Goal: Information Seeking & Learning: Learn about a topic

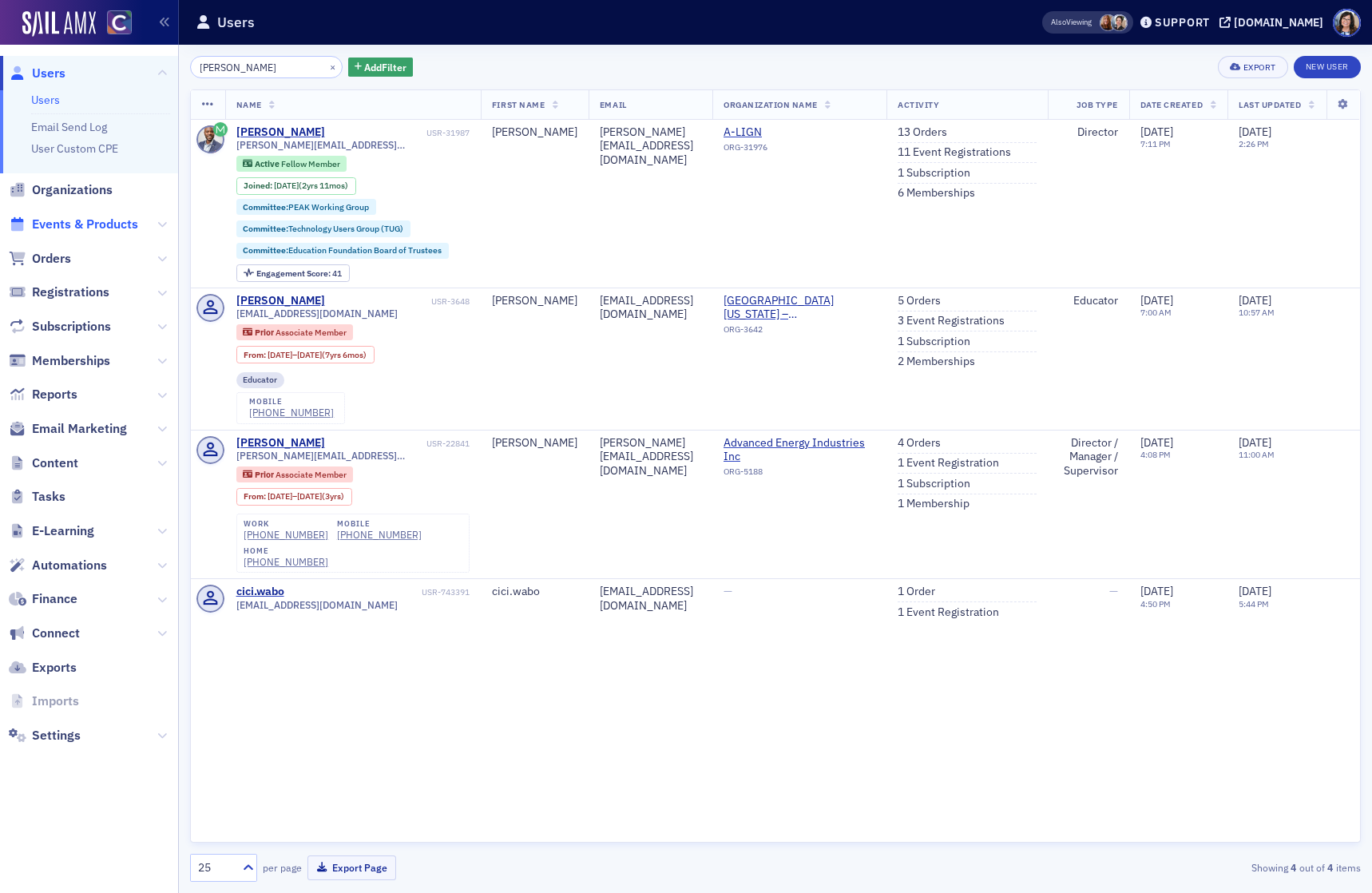
click at [98, 220] on span "Events & Products" at bounding box center [85, 224] width 106 height 17
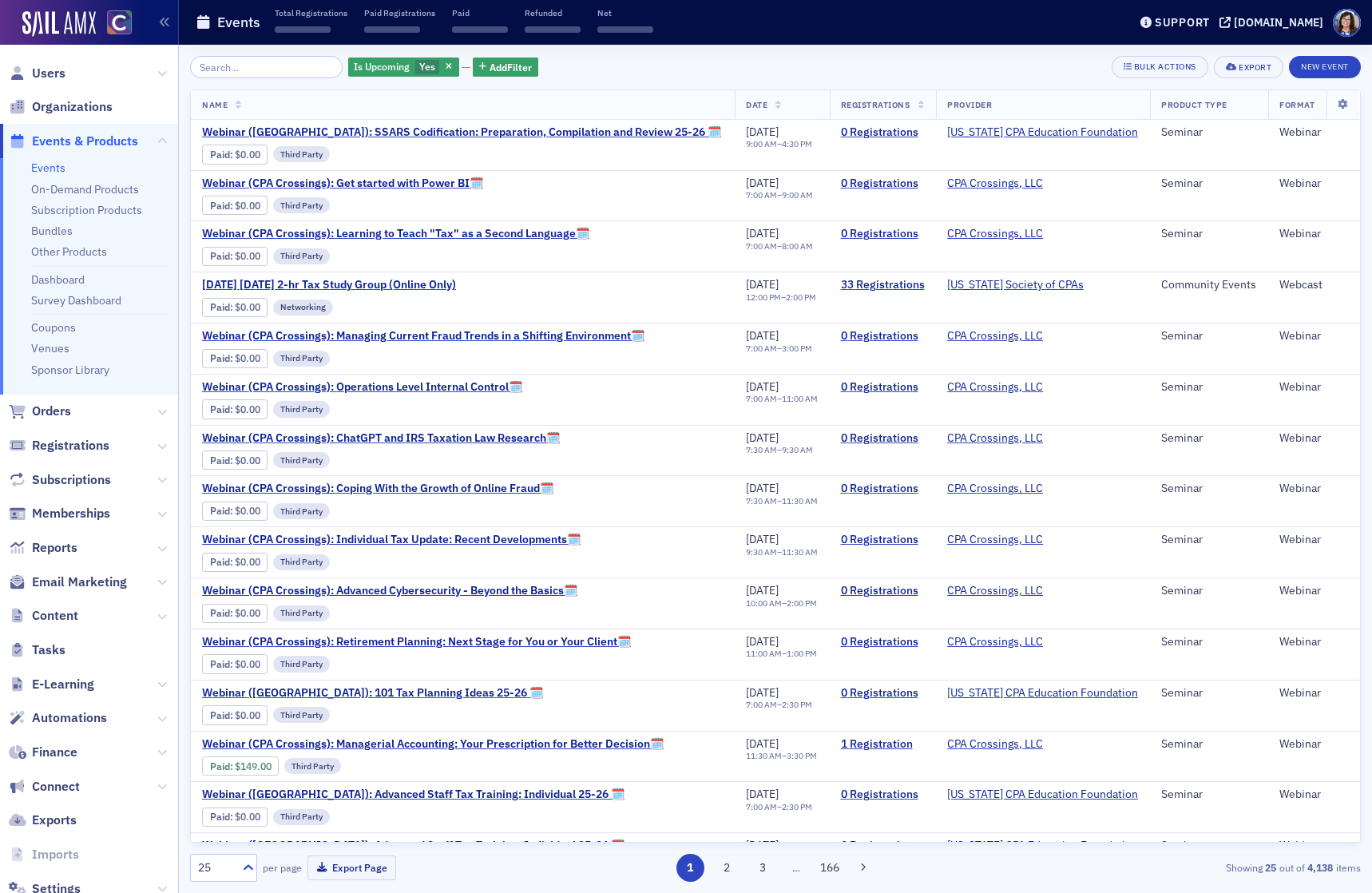
click at [268, 65] on input "search" at bounding box center [266, 66] width 152 height 22
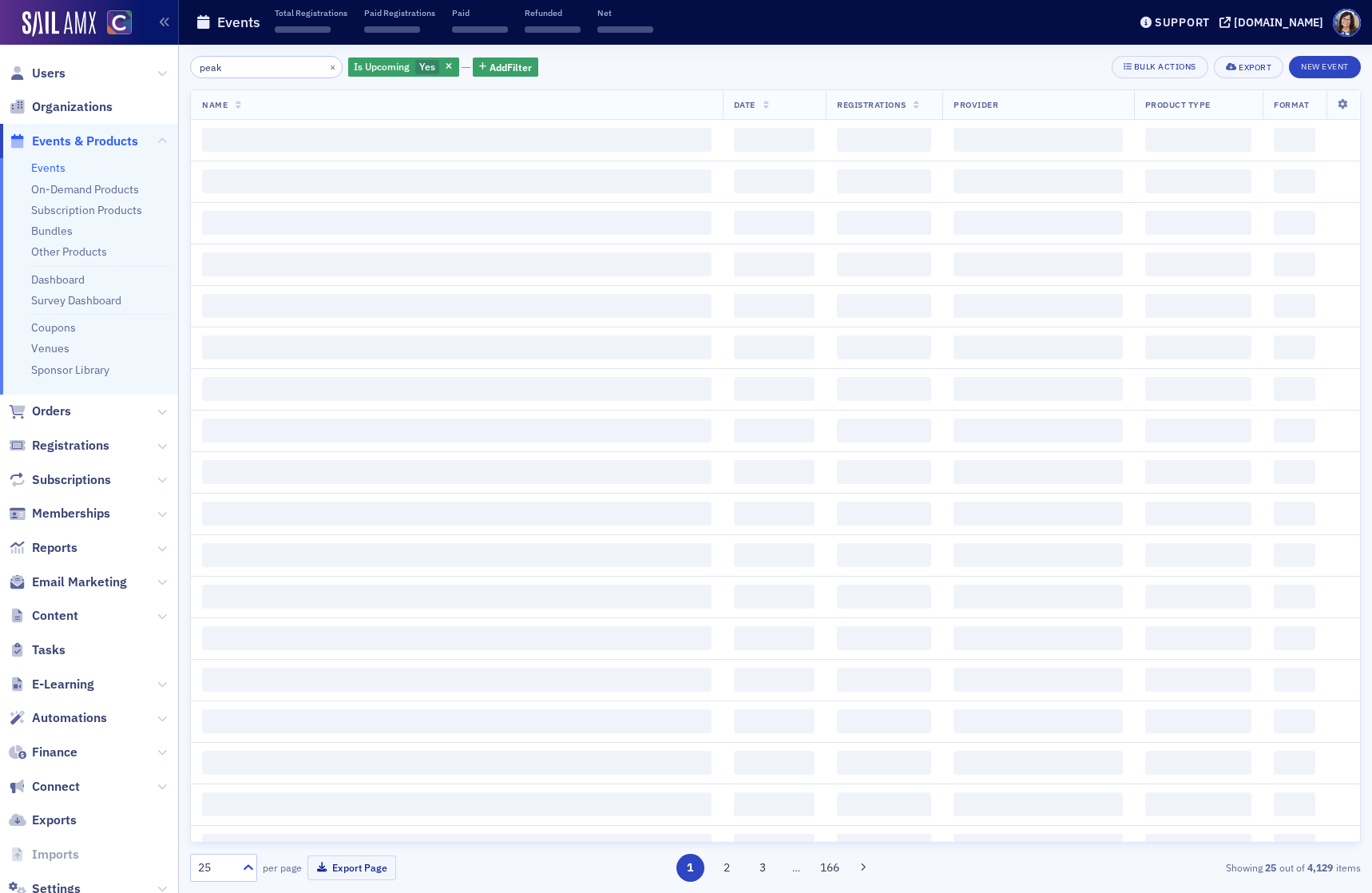
type input "peak"
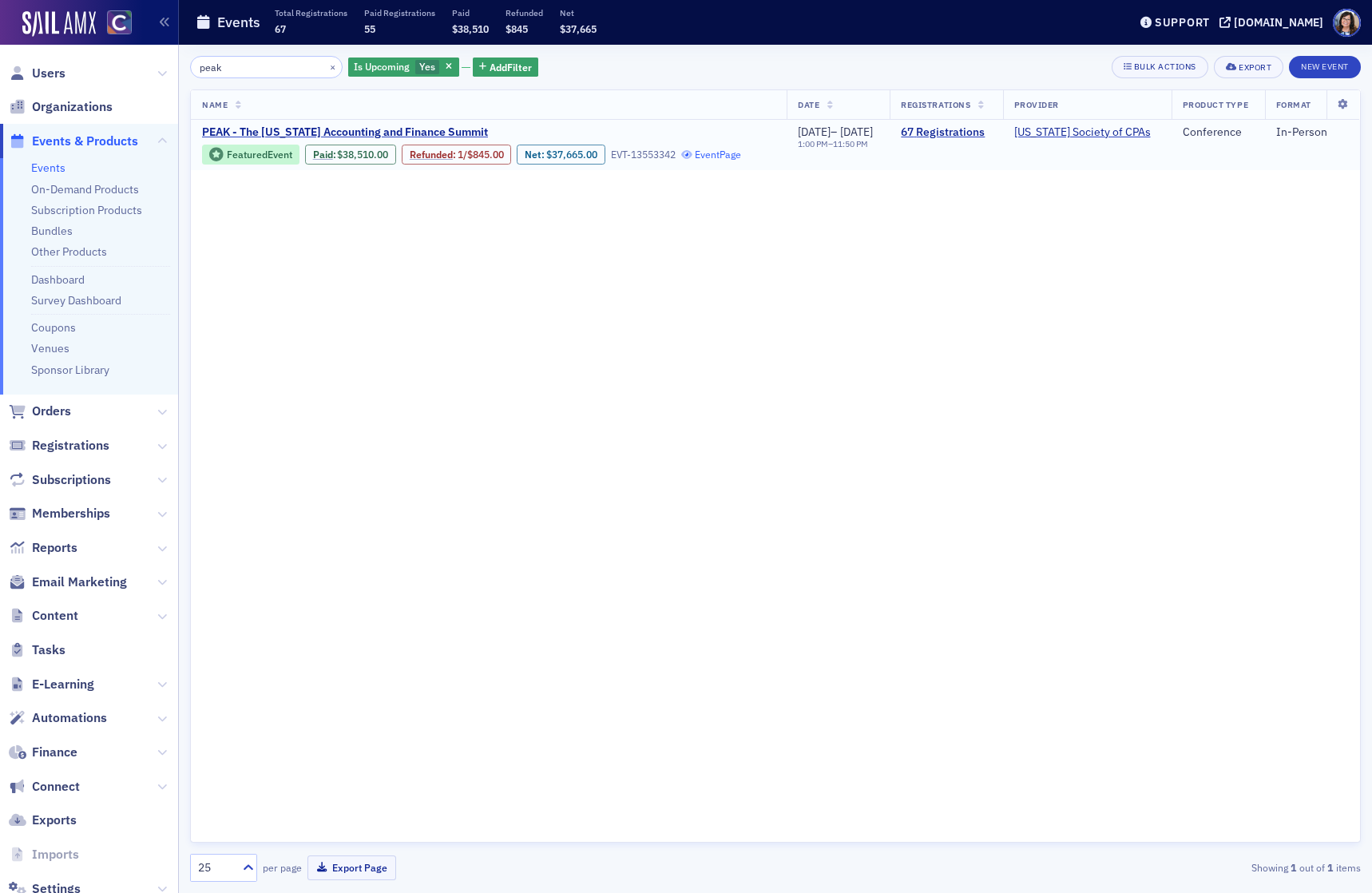
click at [709, 157] on link "Event Page" at bounding box center [711, 154] width 60 height 12
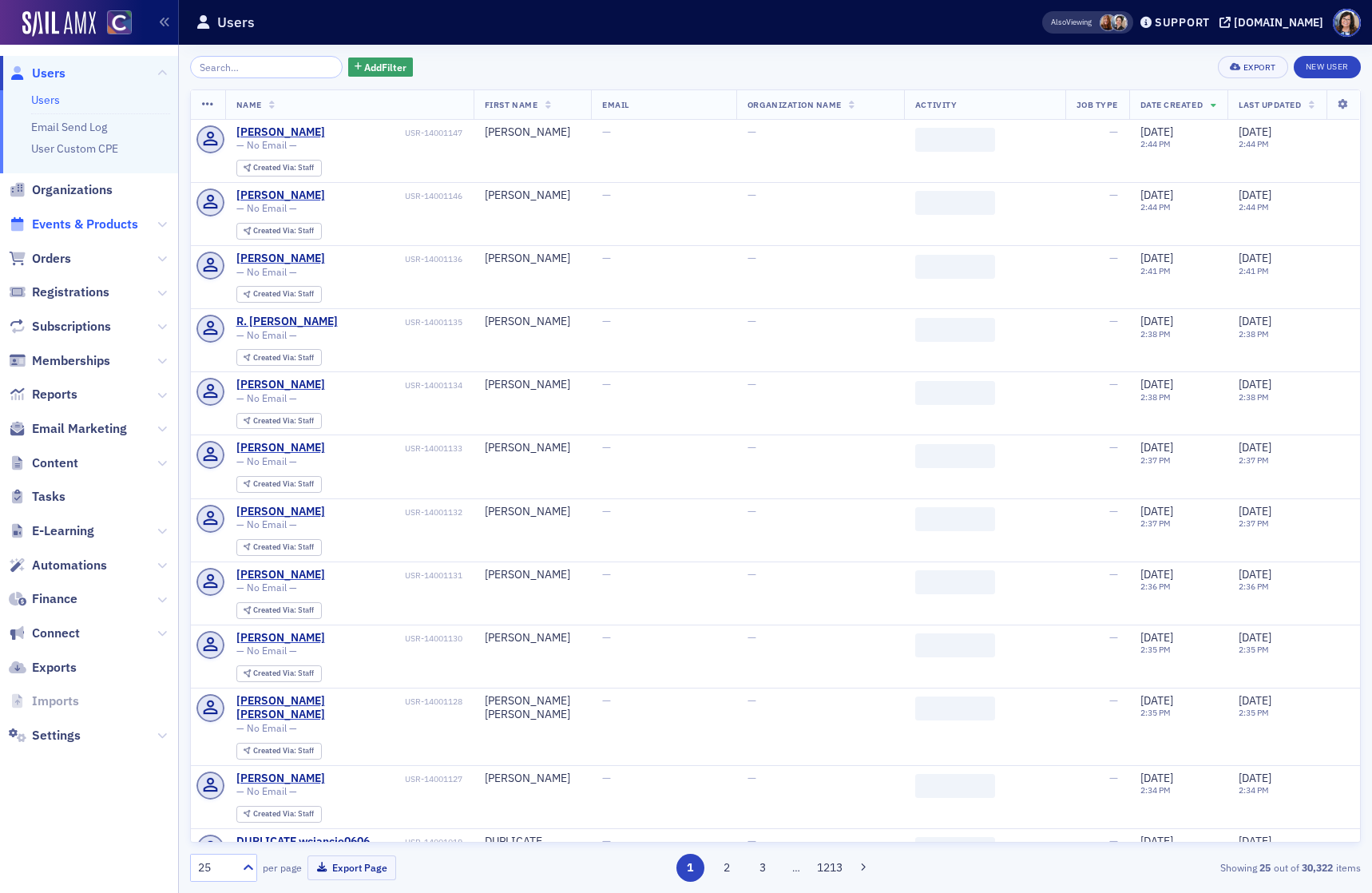
click at [91, 221] on span "Events & Products" at bounding box center [85, 224] width 106 height 17
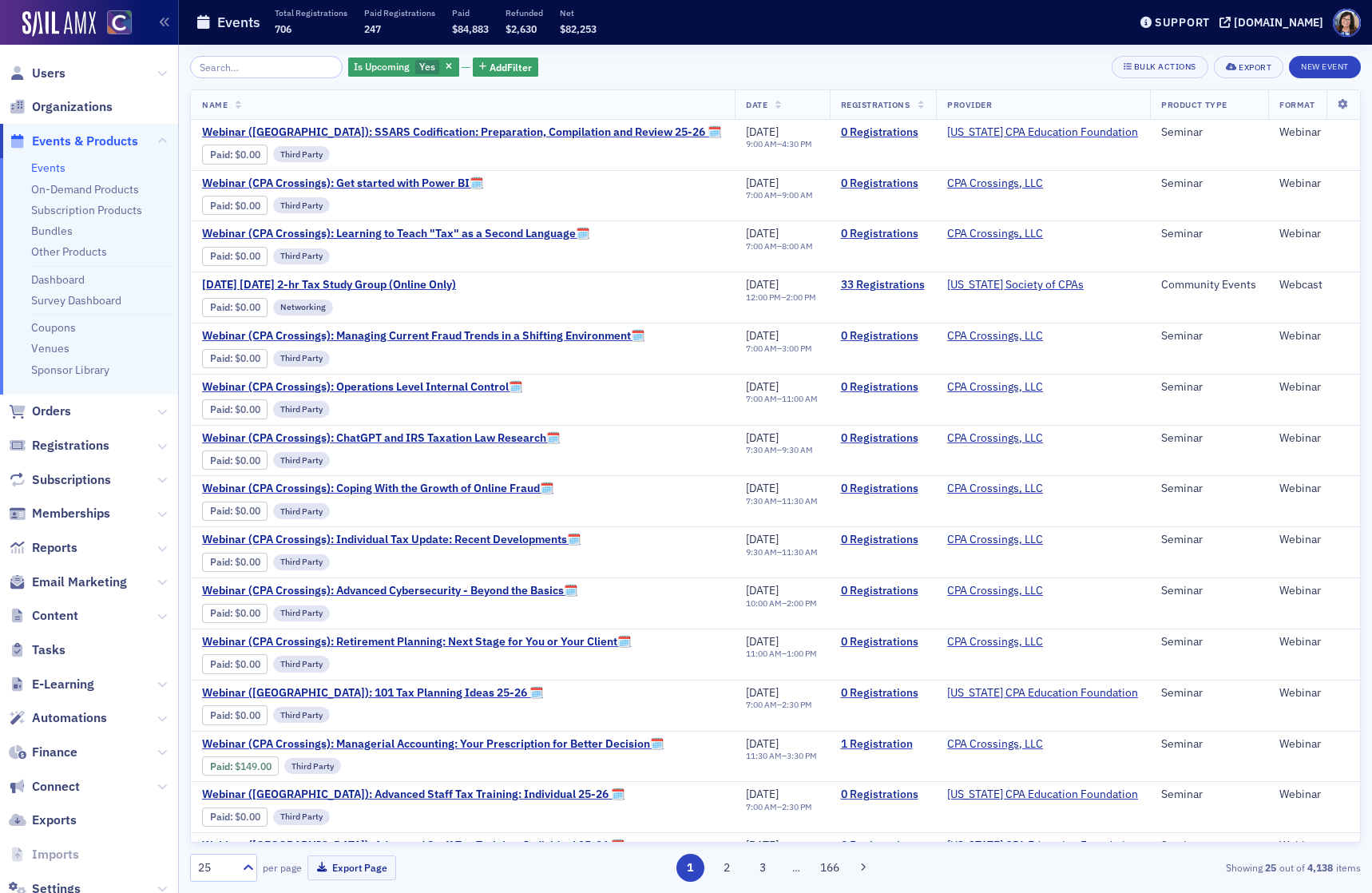
click at [253, 70] on input "search" at bounding box center [266, 66] width 152 height 22
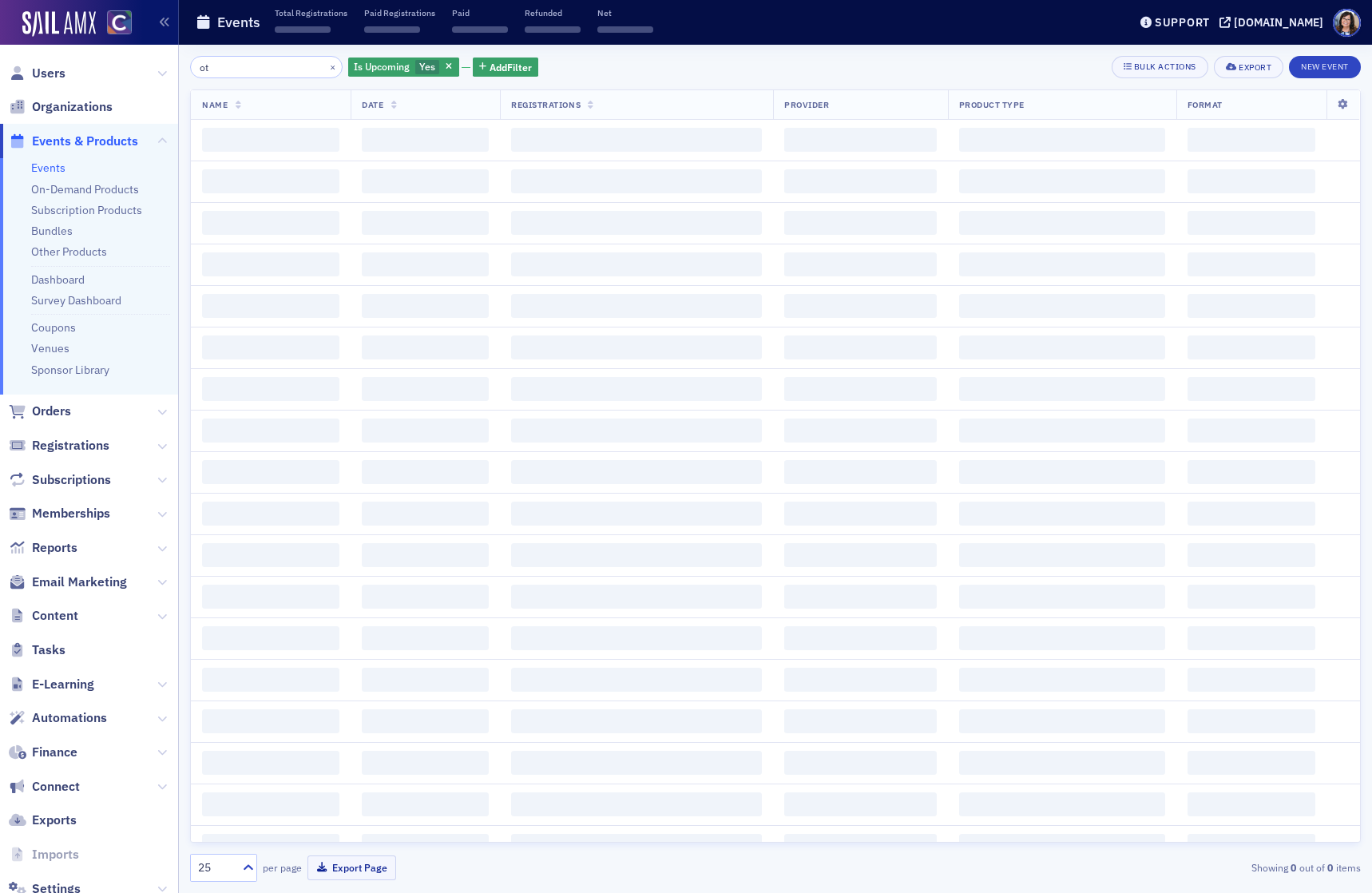
type input "o"
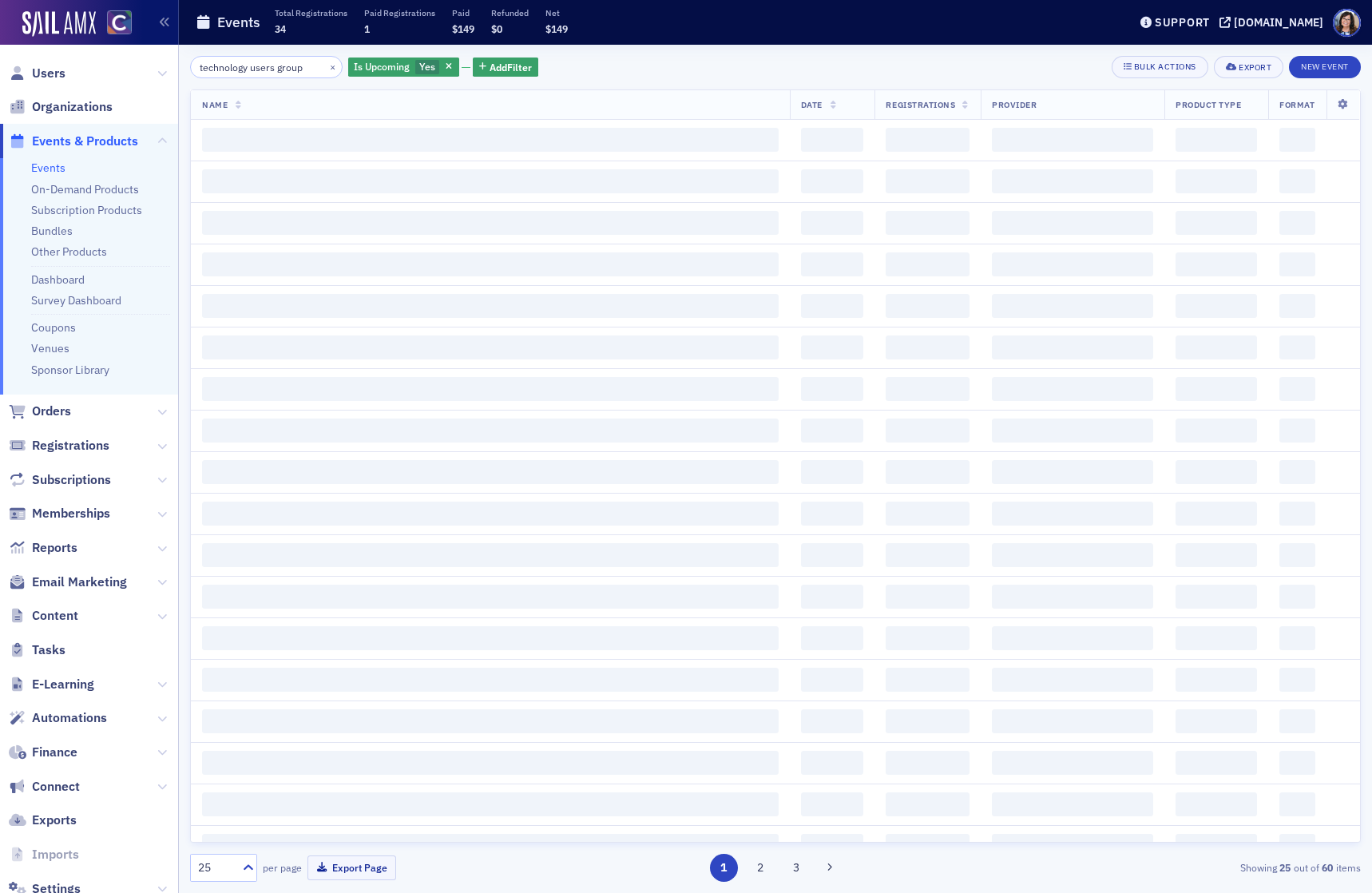
type input "technology users group"
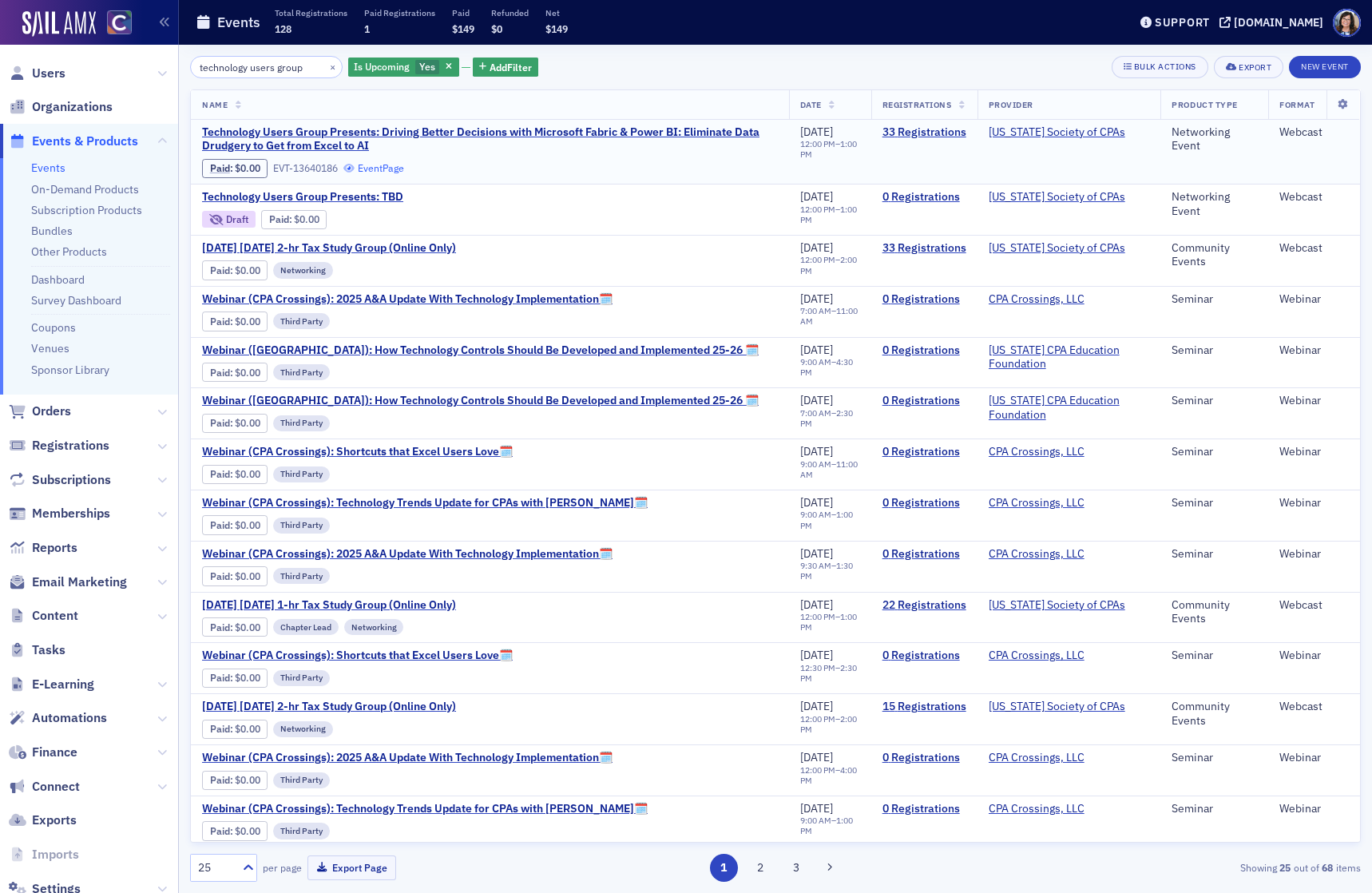
click at [384, 170] on link "Event Page" at bounding box center [373, 168] width 60 height 12
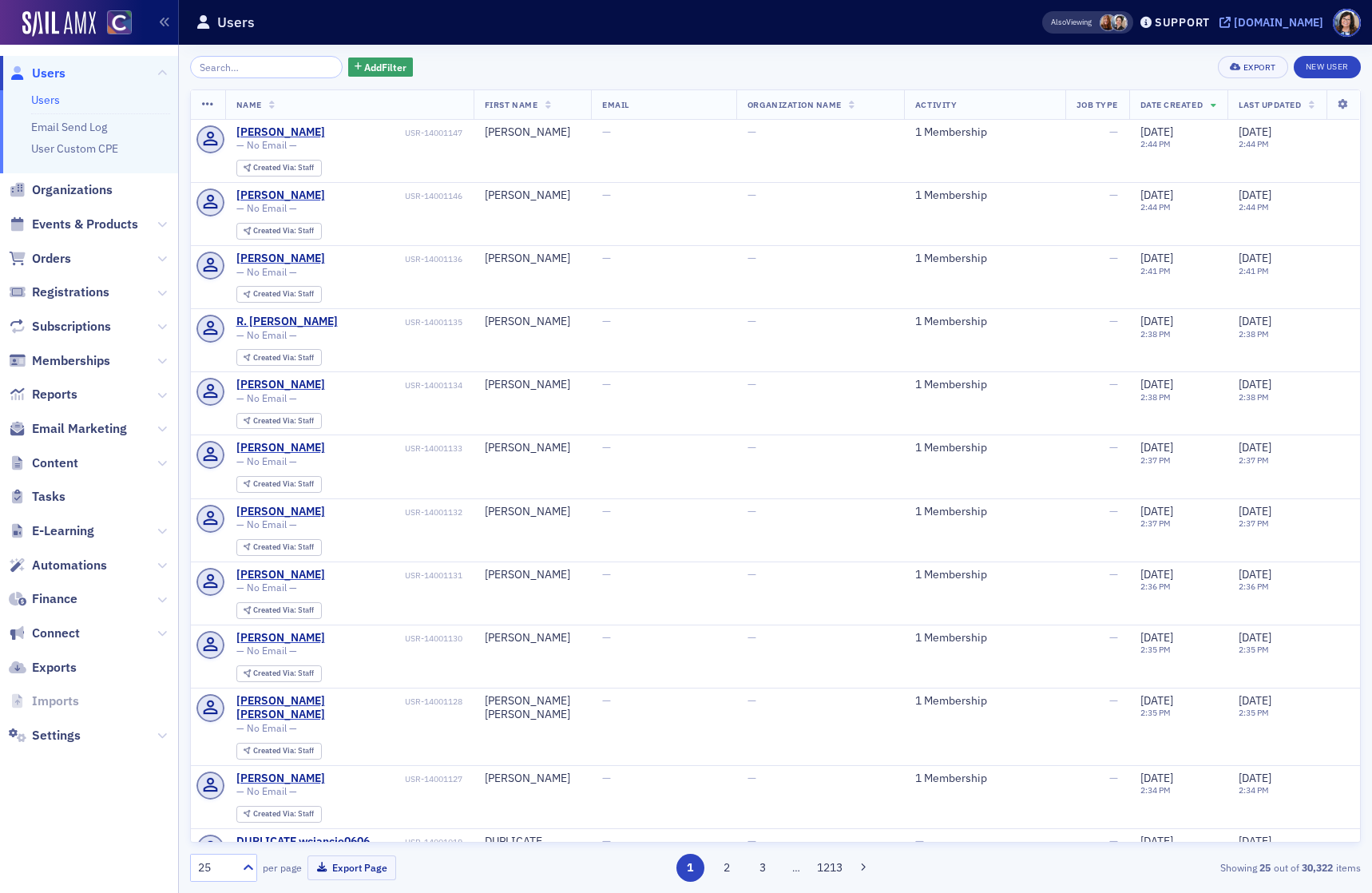
click at [1230, 22] on icon at bounding box center [1225, 22] width 11 height 11
click at [73, 229] on span "Events & Products" at bounding box center [85, 224] width 106 height 17
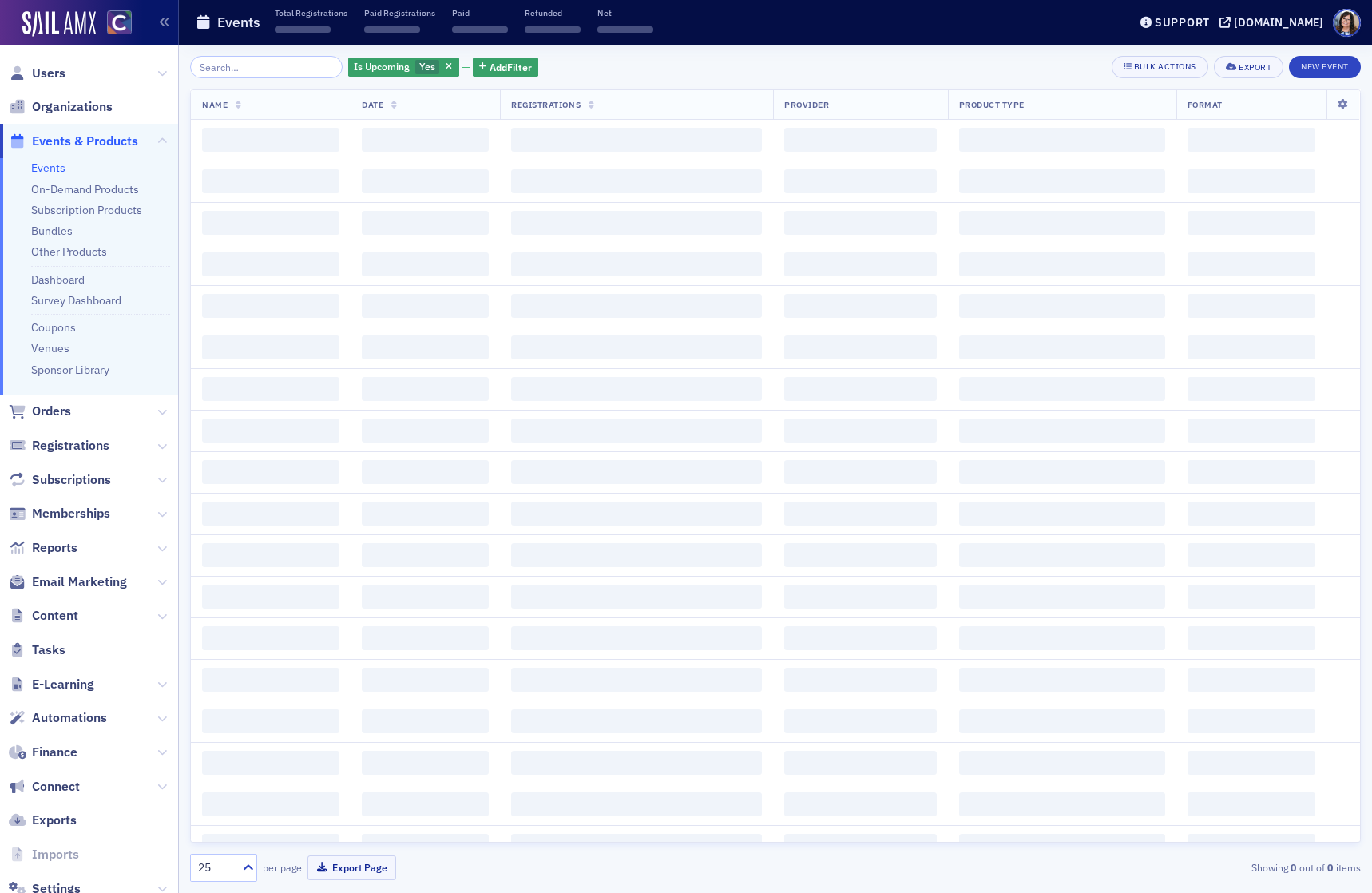
click at [242, 67] on input "search" at bounding box center [266, 66] width 152 height 22
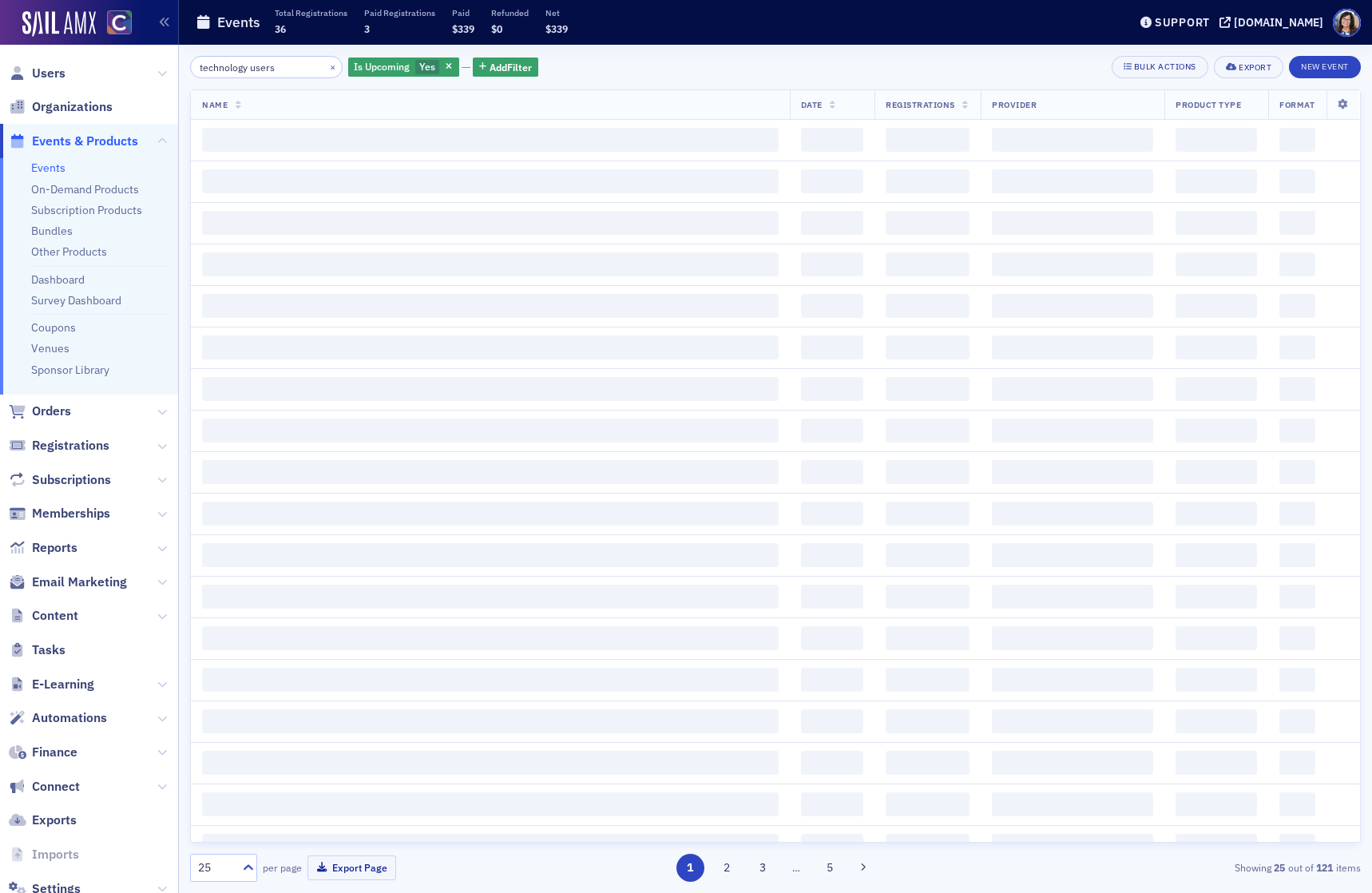
type input "technology users"
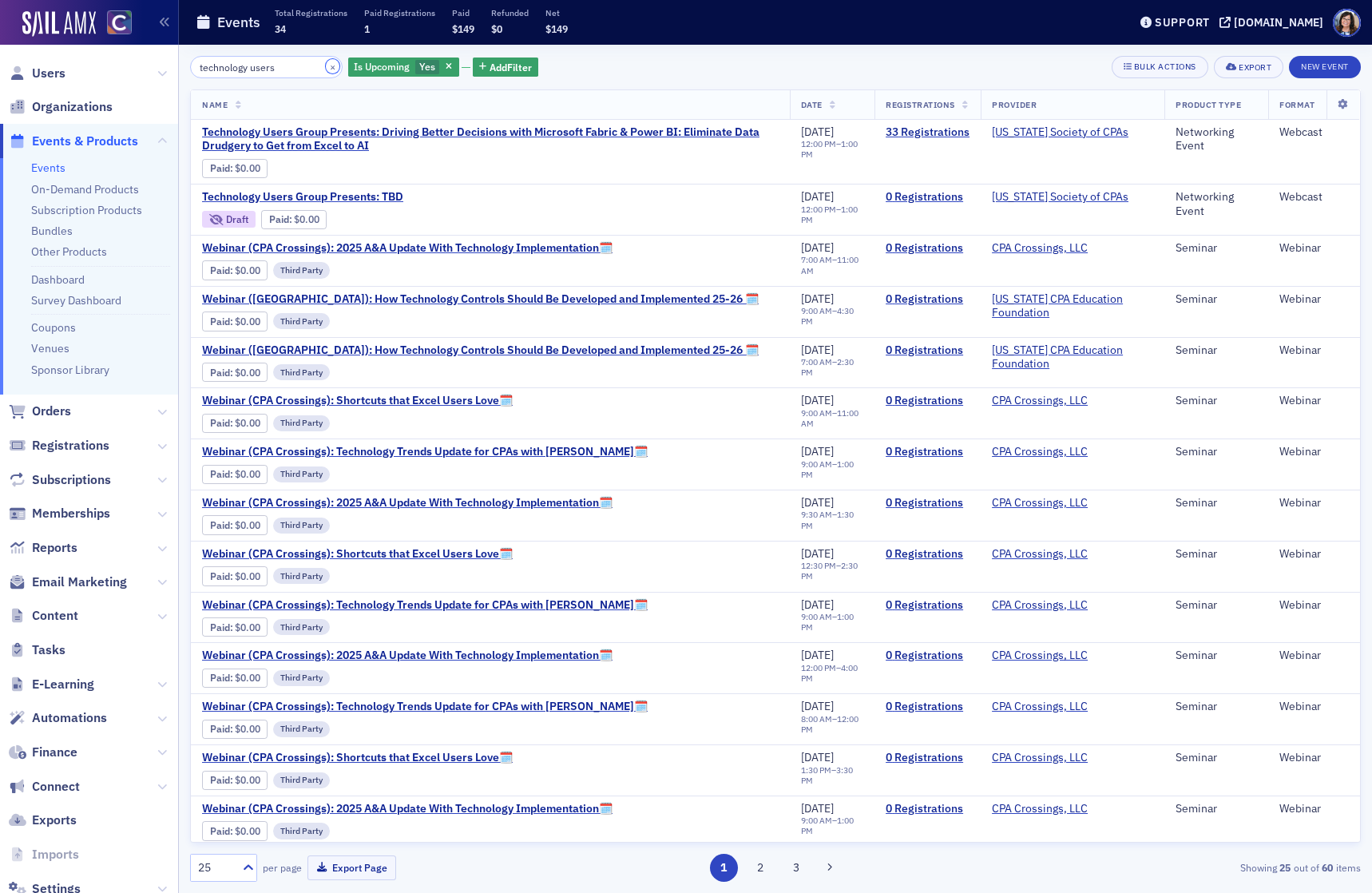
drag, startPoint x: 308, startPoint y: 69, endPoint x: 291, endPoint y: 67, distance: 17.1
click at [326, 68] on button "×" at bounding box center [332, 65] width 14 height 14
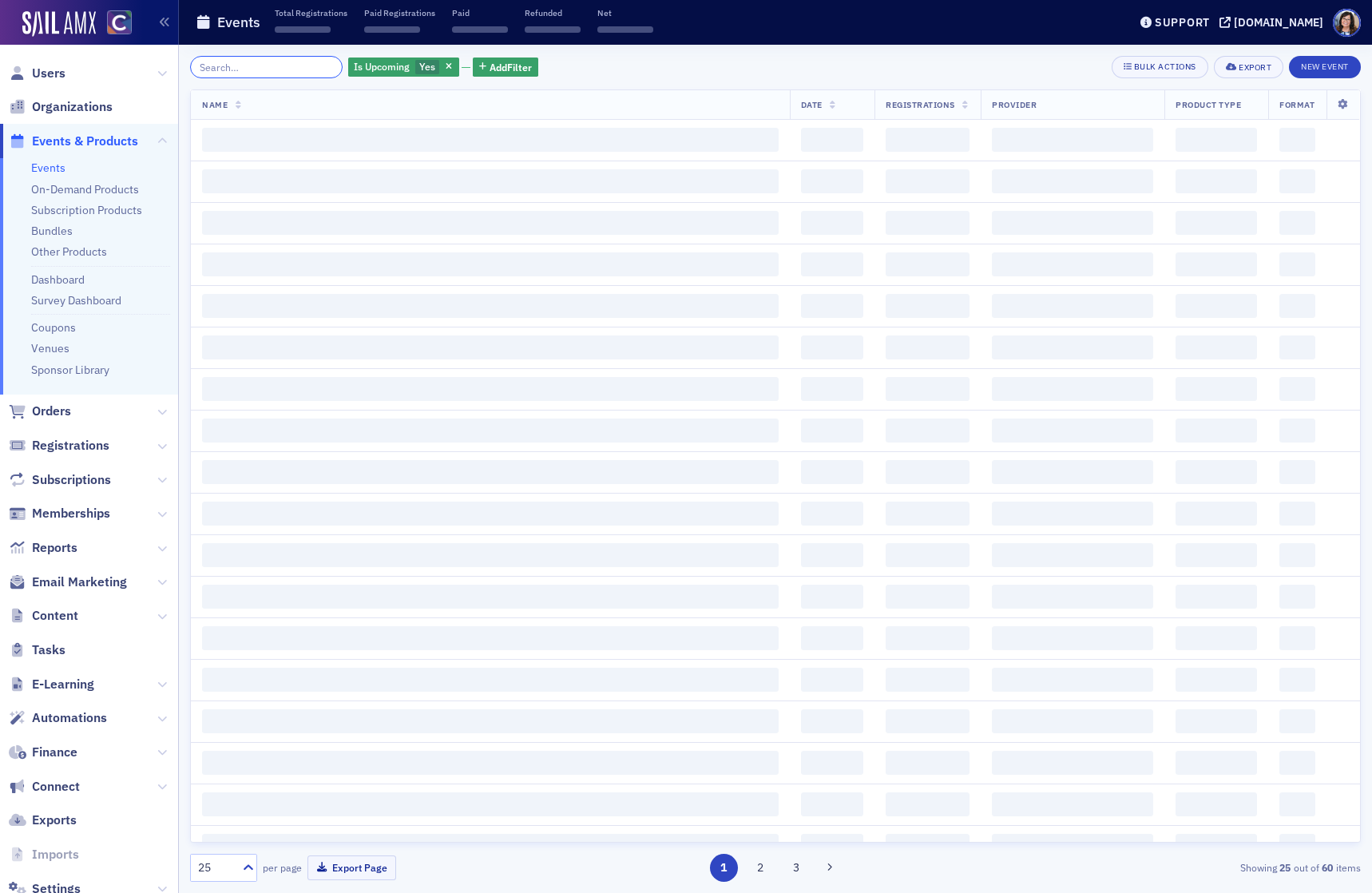
click at [291, 67] on input "search" at bounding box center [266, 66] width 152 height 22
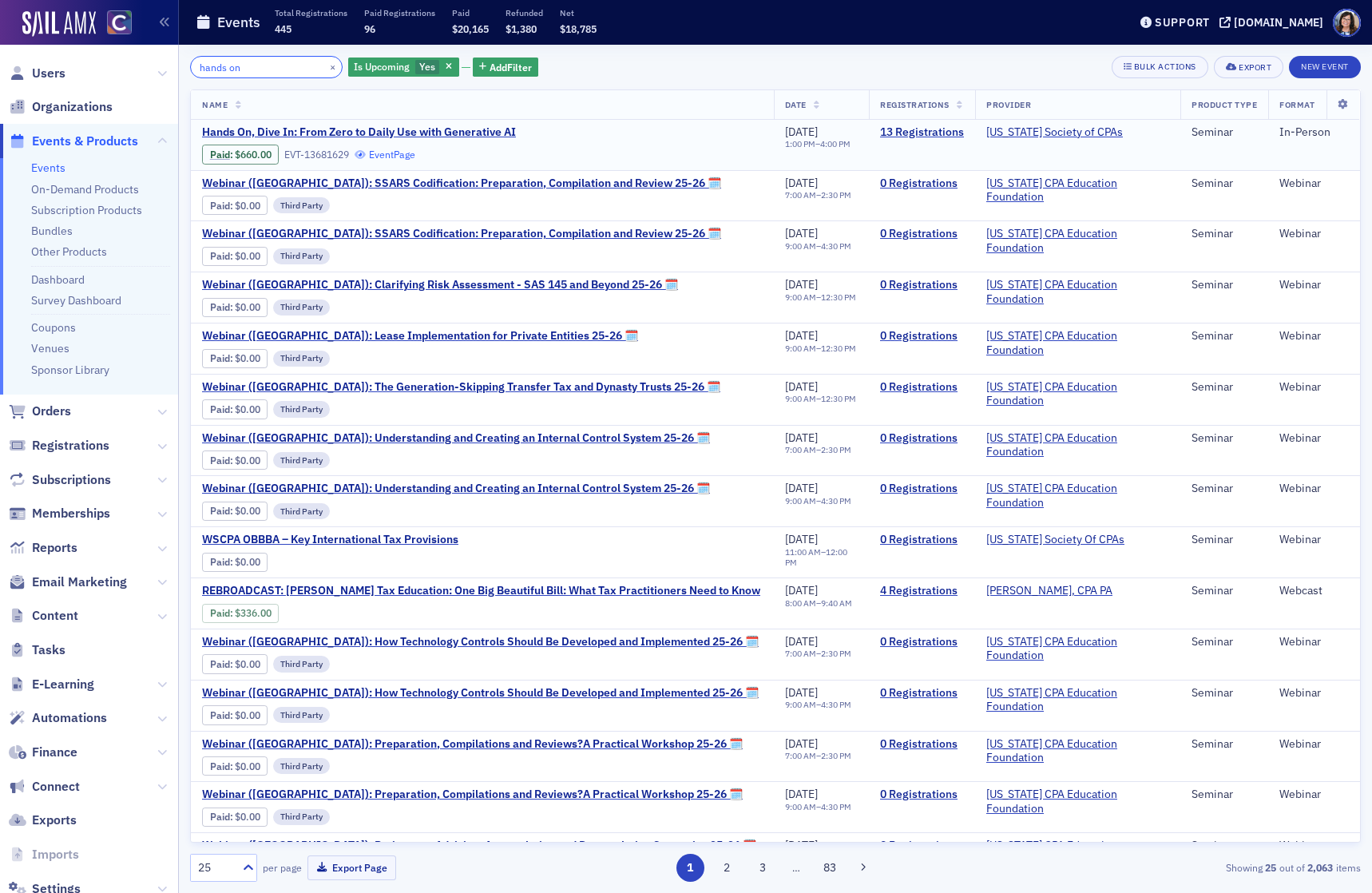
type input "hands on"
click at [398, 155] on link "Event Page" at bounding box center [384, 154] width 60 height 12
